Goal: Task Accomplishment & Management: Use online tool/utility

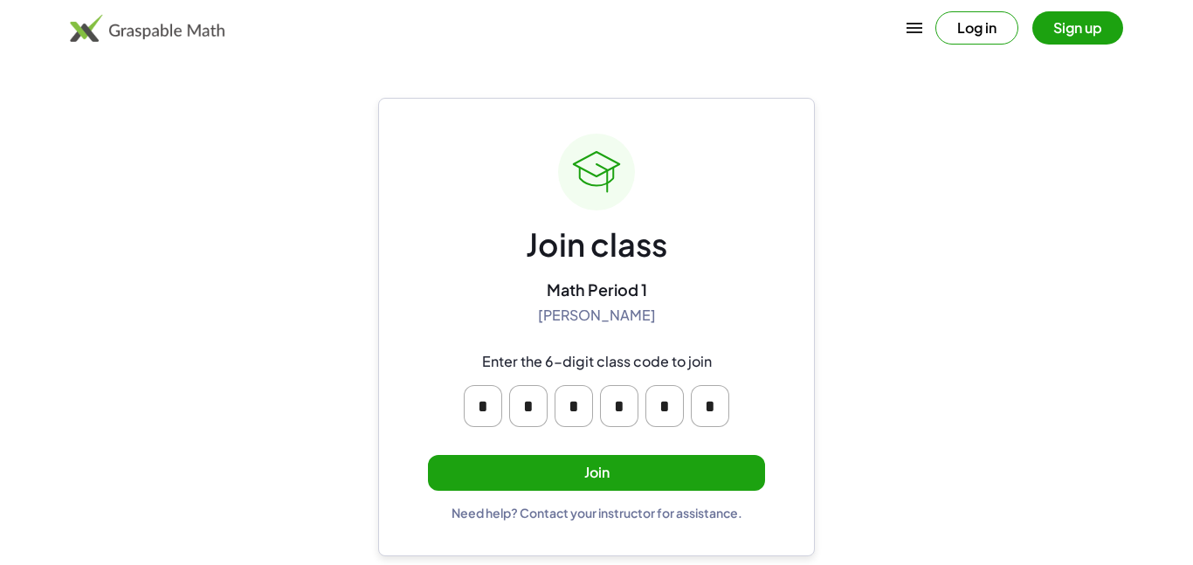
click at [482, 403] on input "*" at bounding box center [483, 406] width 38 height 42
click at [563, 458] on button "Join" at bounding box center [596, 473] width 337 height 36
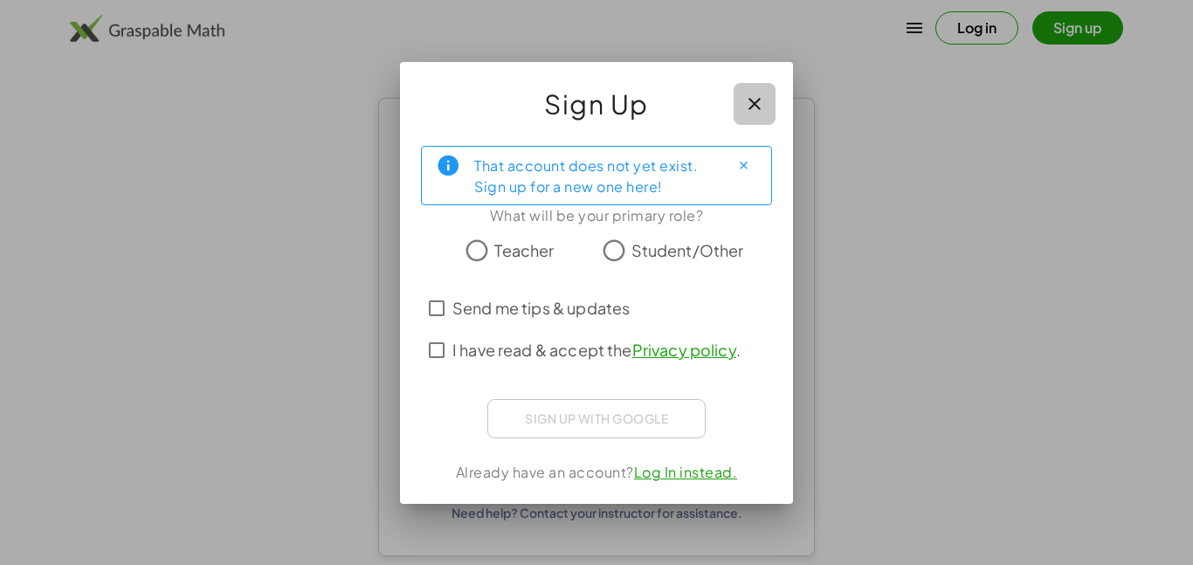
click at [764, 109] on icon "button" at bounding box center [754, 103] width 21 height 21
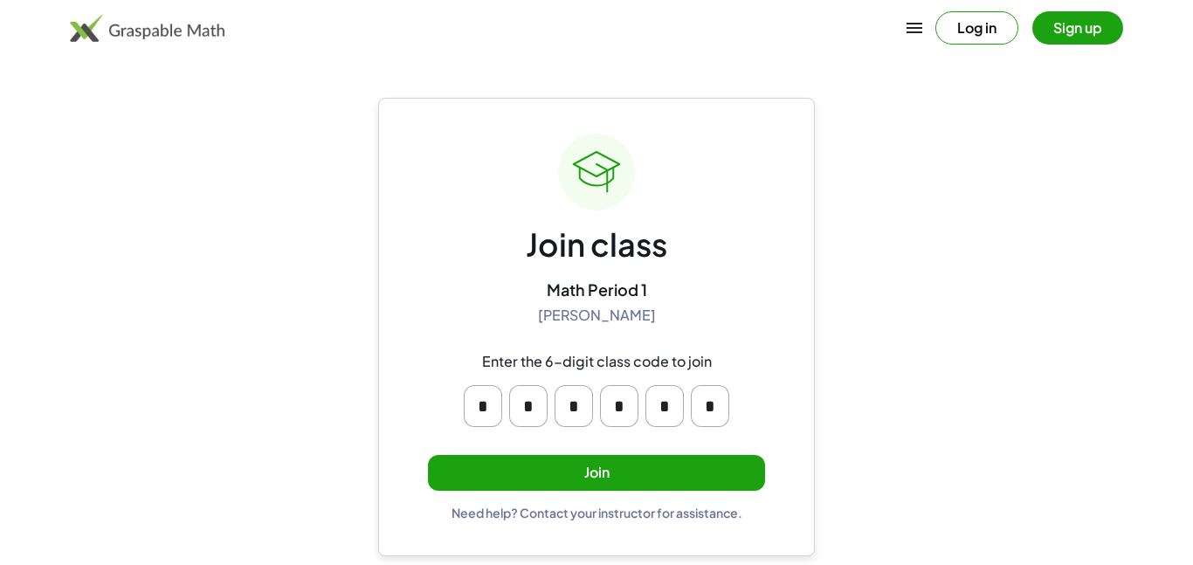
click at [541, 488] on button "Join" at bounding box center [596, 473] width 337 height 36
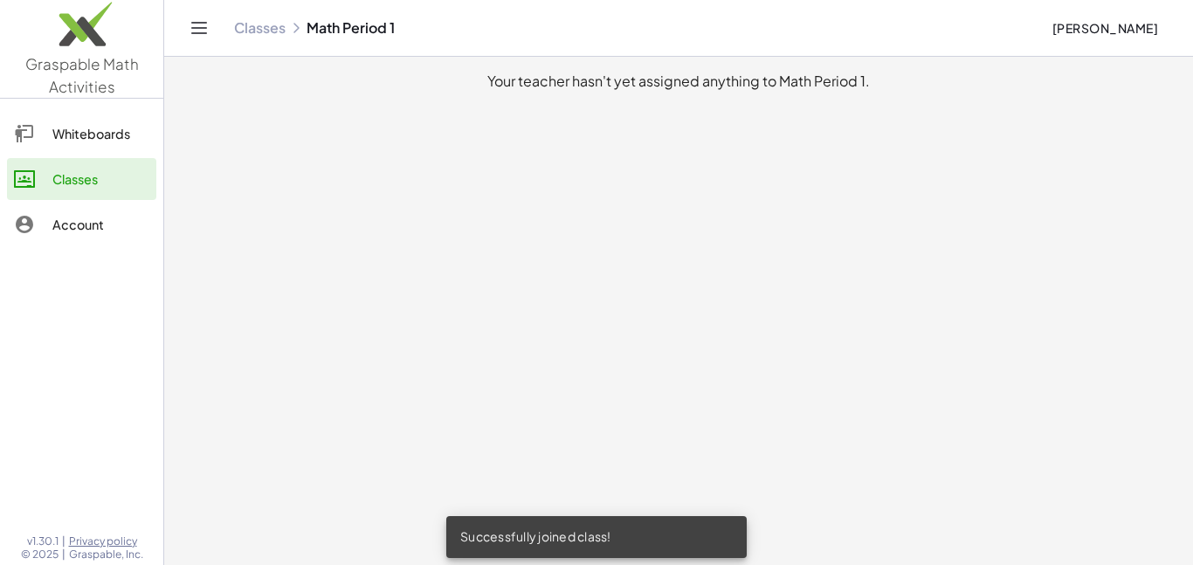
click at [22, 137] on icon at bounding box center [24, 133] width 21 height 21
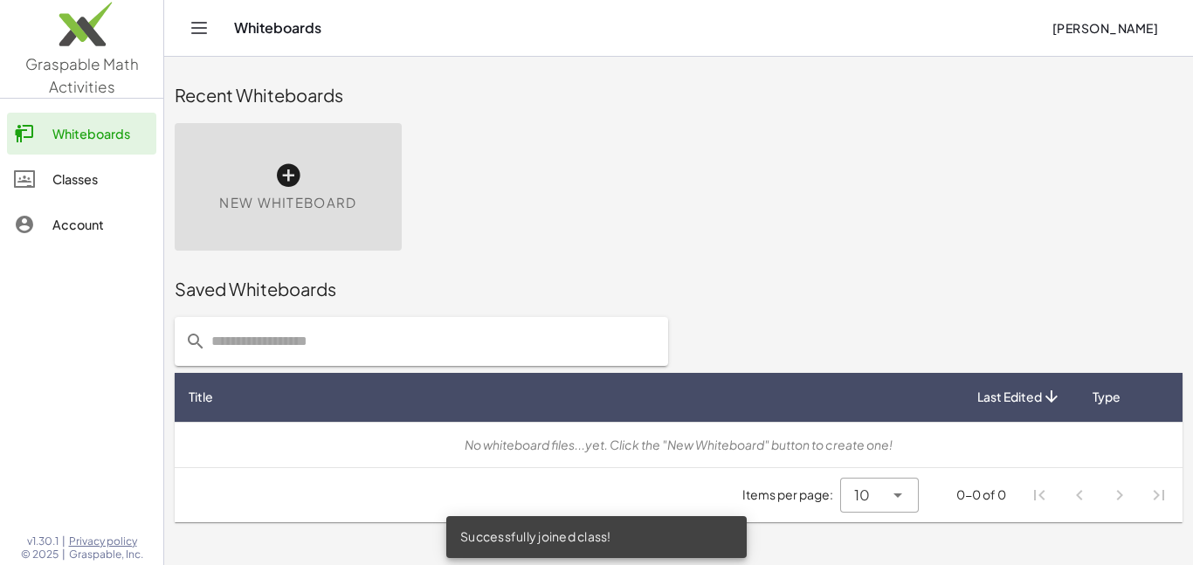
click at [74, 182] on div "Classes" at bounding box center [100, 179] width 97 height 21
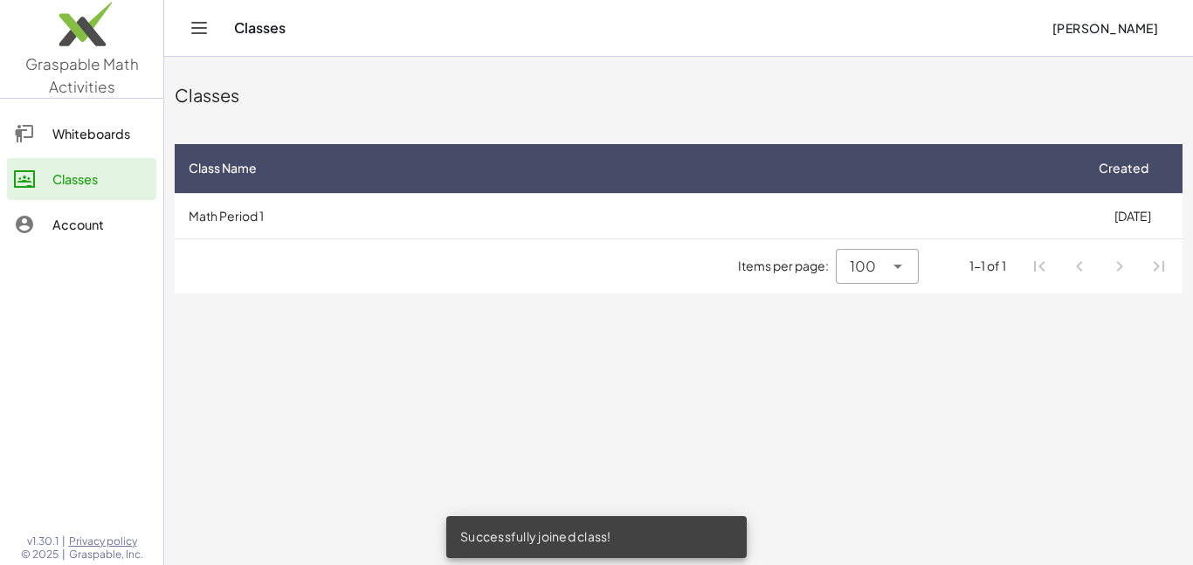
click at [884, 272] on div at bounding box center [896, 266] width 24 height 35
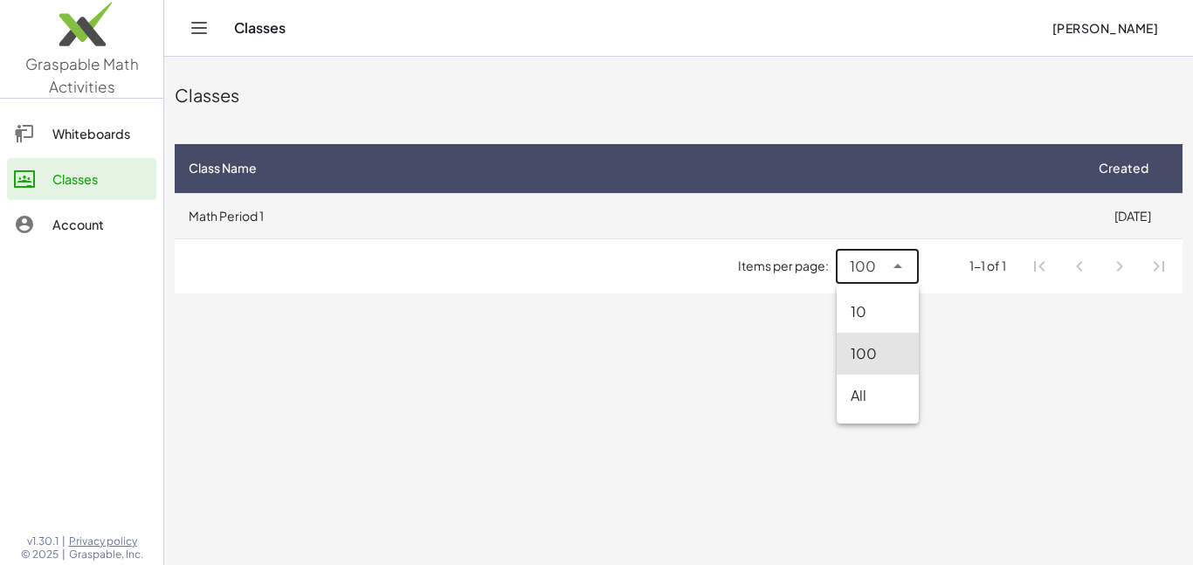
click at [864, 209] on td "Math Period 1" at bounding box center [629, 215] width 908 height 45
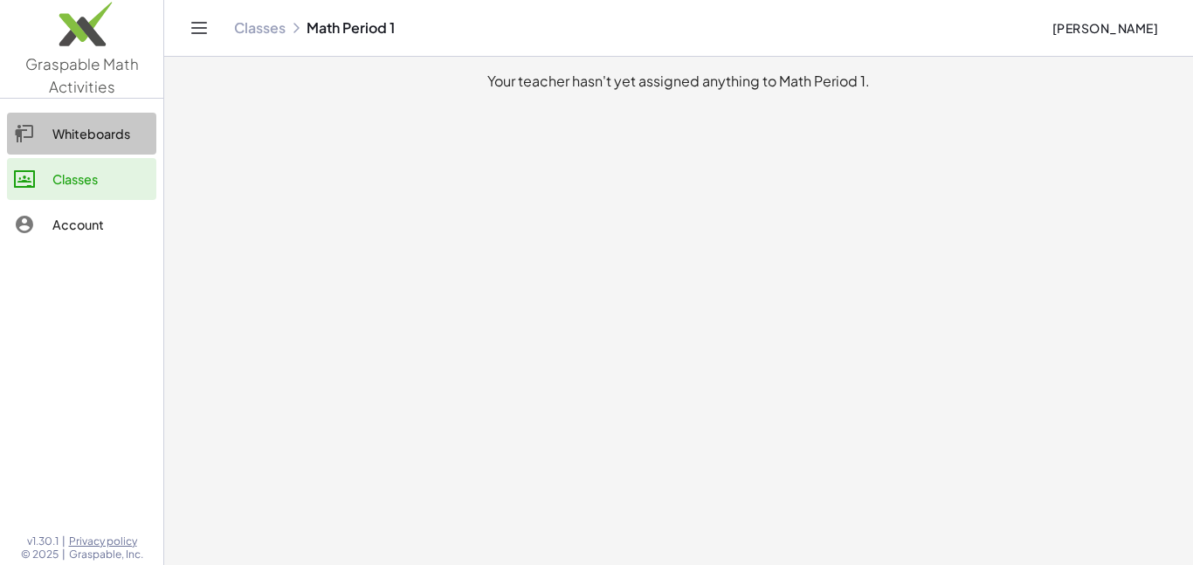
click at [67, 144] on link "Whiteboards" at bounding box center [81, 134] width 149 height 42
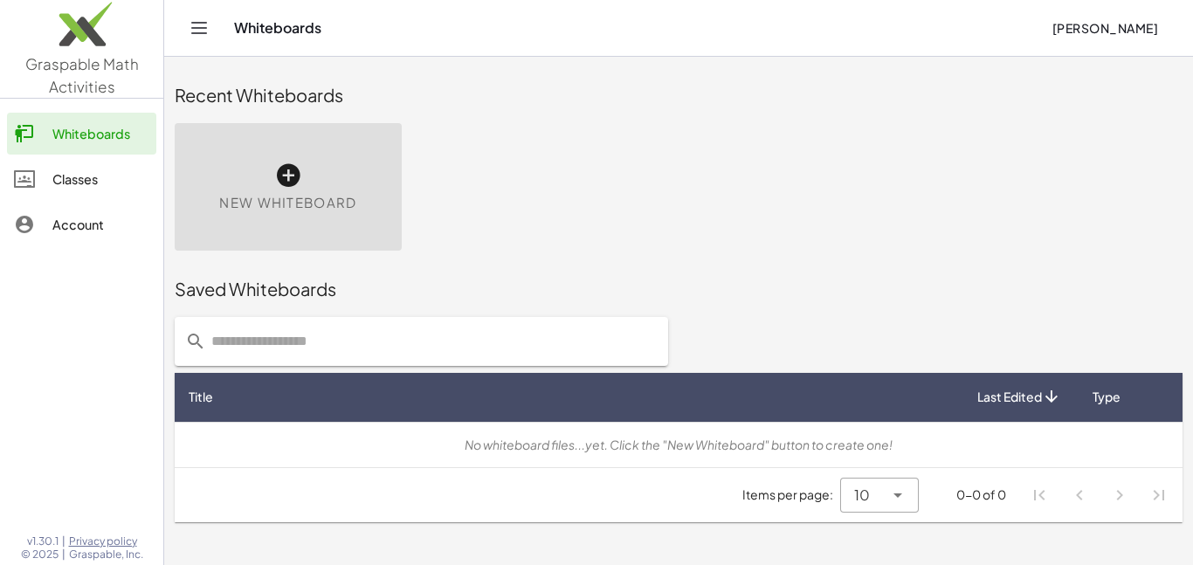
click at [296, 204] on span "New Whiteboard" at bounding box center [287, 203] width 137 height 20
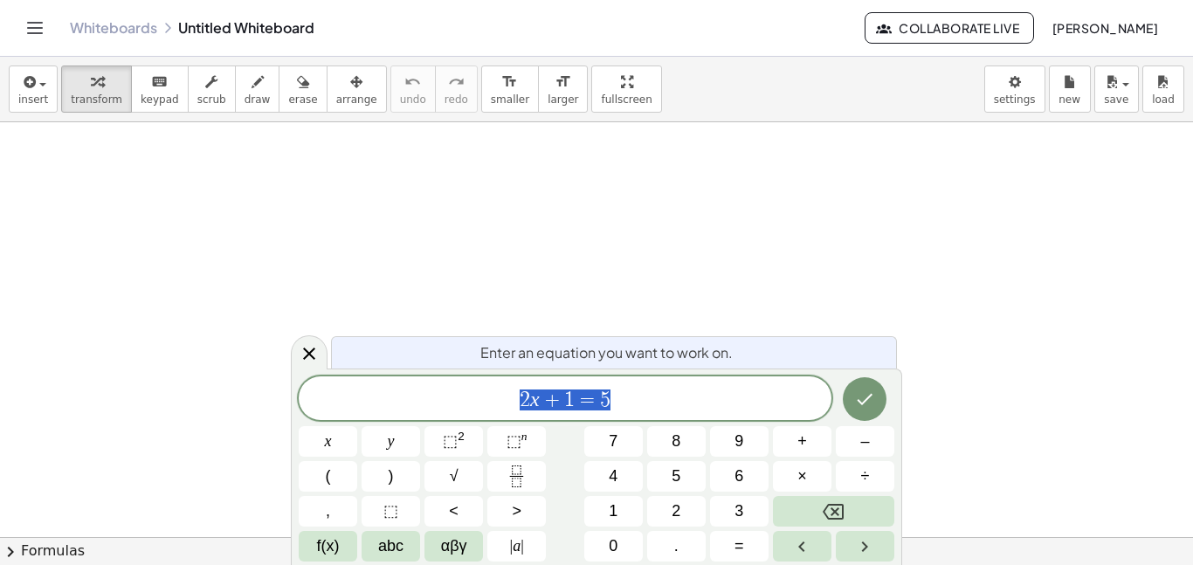
scroll to position [1, 0]
click at [527, 341] on div "Enter an equation you want to work on." at bounding box center [614, 352] width 566 height 32
click at [525, 357] on span "Enter an equation you want to work on." at bounding box center [606, 352] width 252 height 21
